Goal: Book appointment/travel/reservation

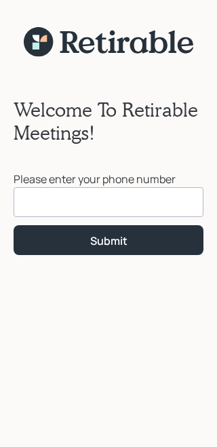
click at [182, 206] on input at bounding box center [109, 202] width 190 height 30
type input "[PHONE_NUMBER]"
click at [148, 242] on button "Submit" at bounding box center [109, 239] width 190 height 29
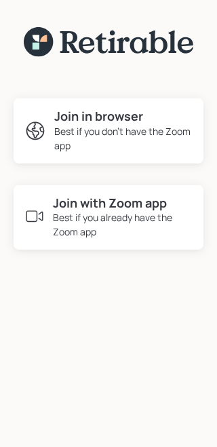
click at [121, 130] on div "Best if you don't have the Zoom app" at bounding box center [123, 138] width 139 height 29
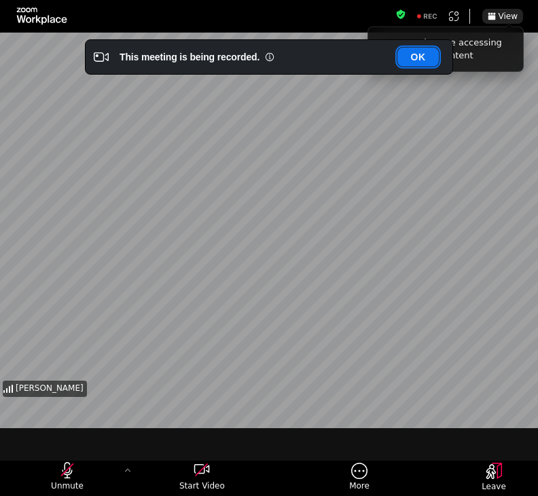
click at [217, 56] on button "OK" at bounding box center [417, 57] width 41 height 19
